Goal: Find specific page/section: Find specific page/section

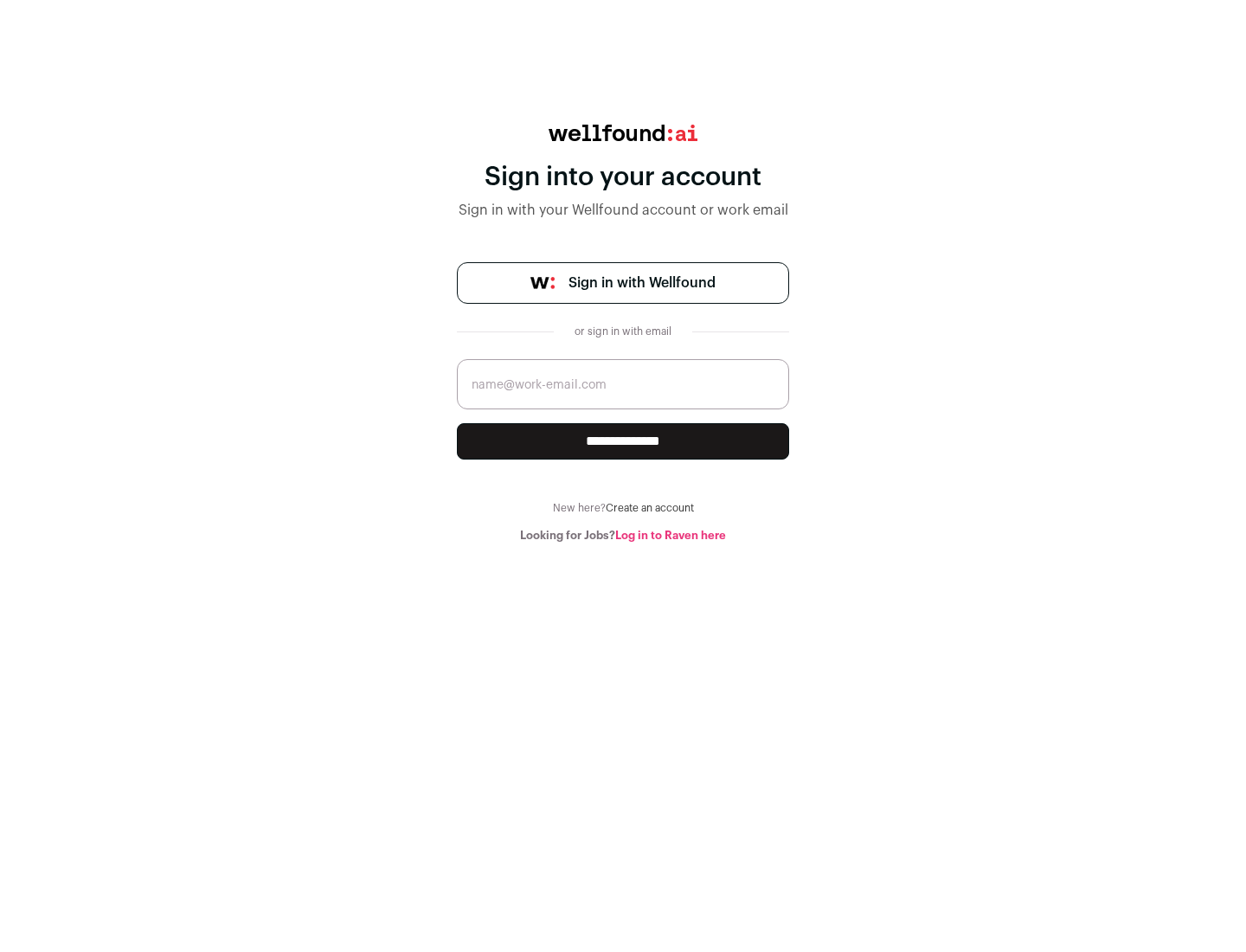
click at [641, 283] on span "Sign in with Wellfound" at bounding box center [642, 283] width 148 height 21
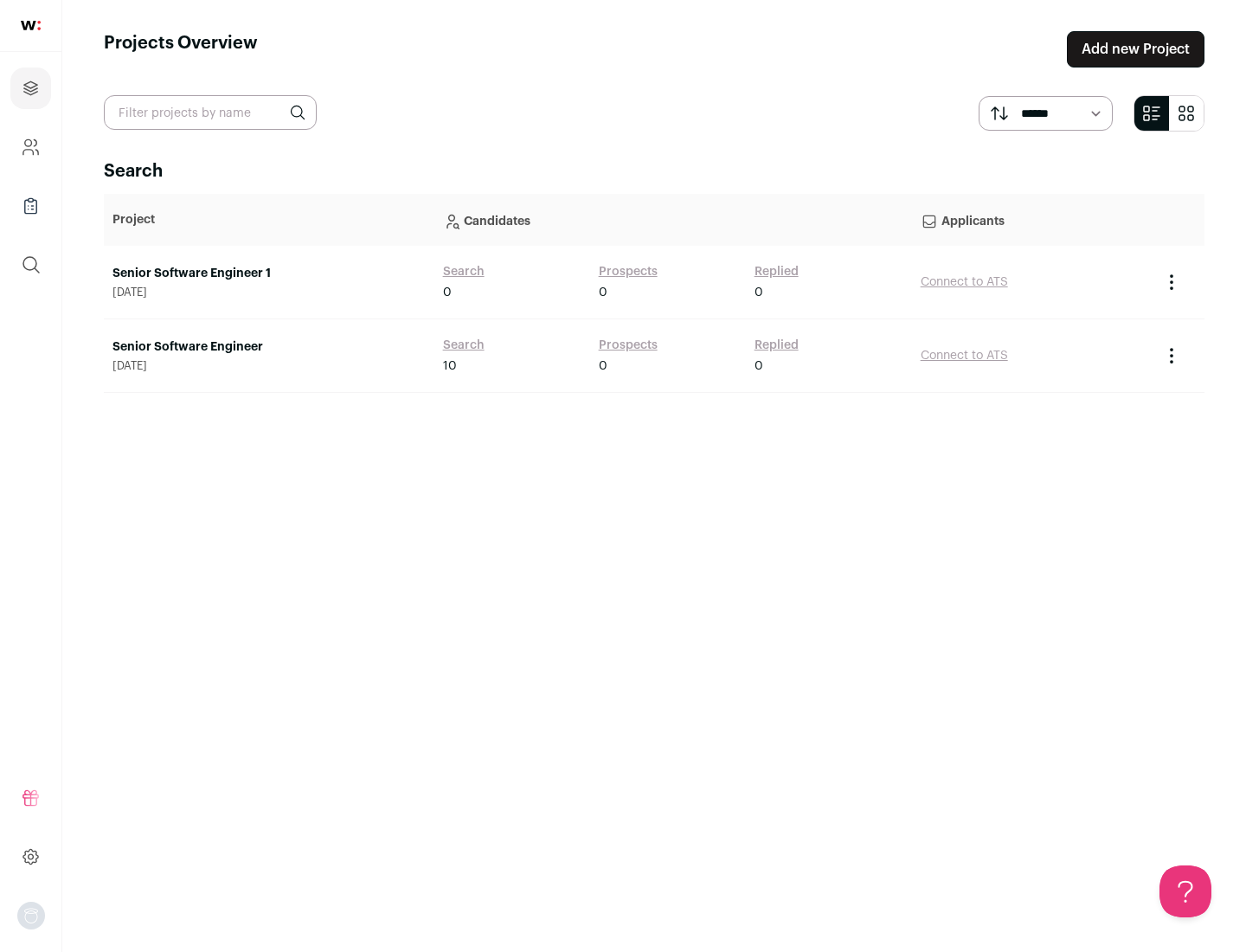
click at [268, 347] on link "Senior Software Engineer" at bounding box center [269, 346] width 313 height 17
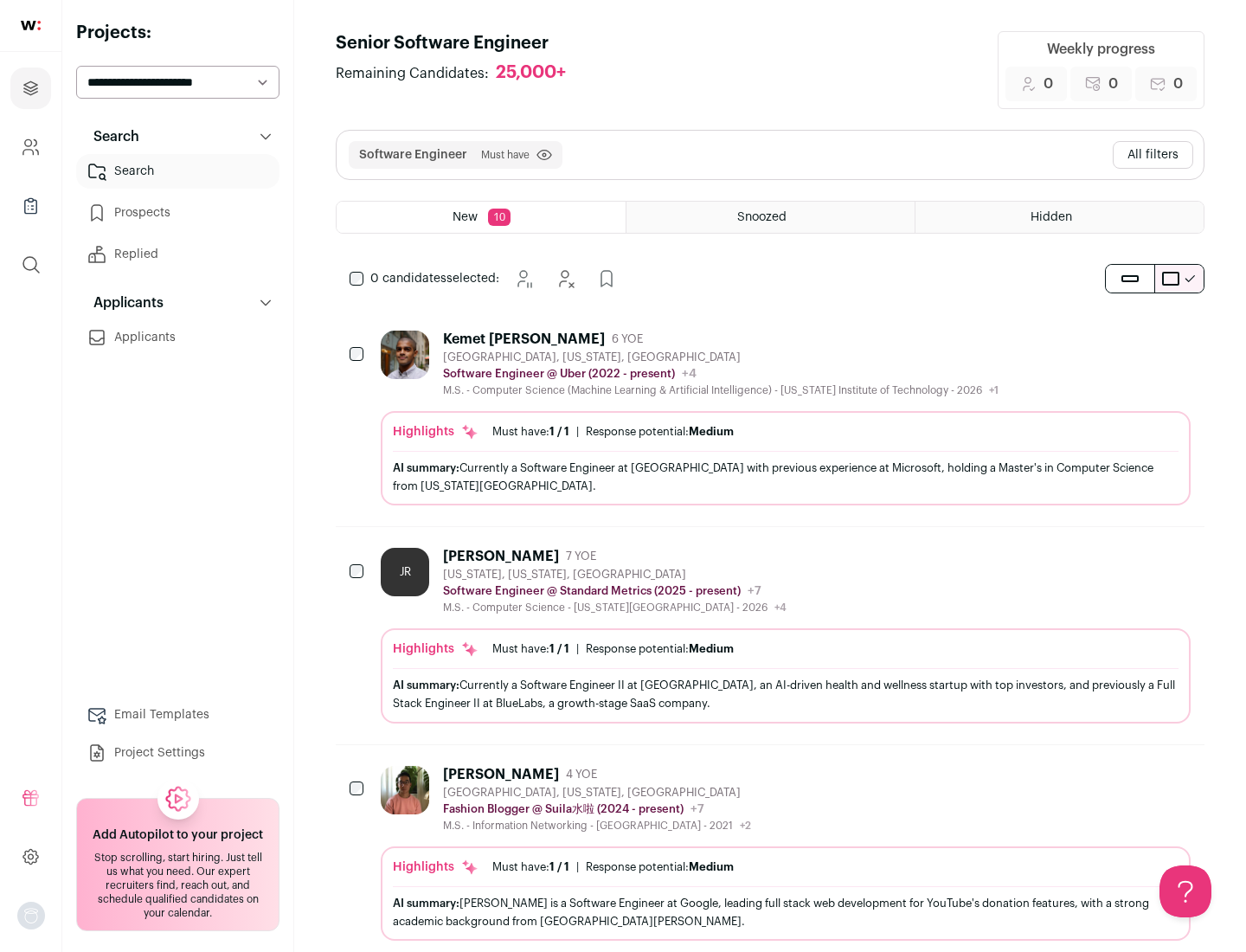
click at [770, 418] on div "Highlights Must have: 1 / 1 How many must haves have been fulfilled? | Response…" at bounding box center [785, 458] width 810 height 94
